Goal: Navigation & Orientation: Find specific page/section

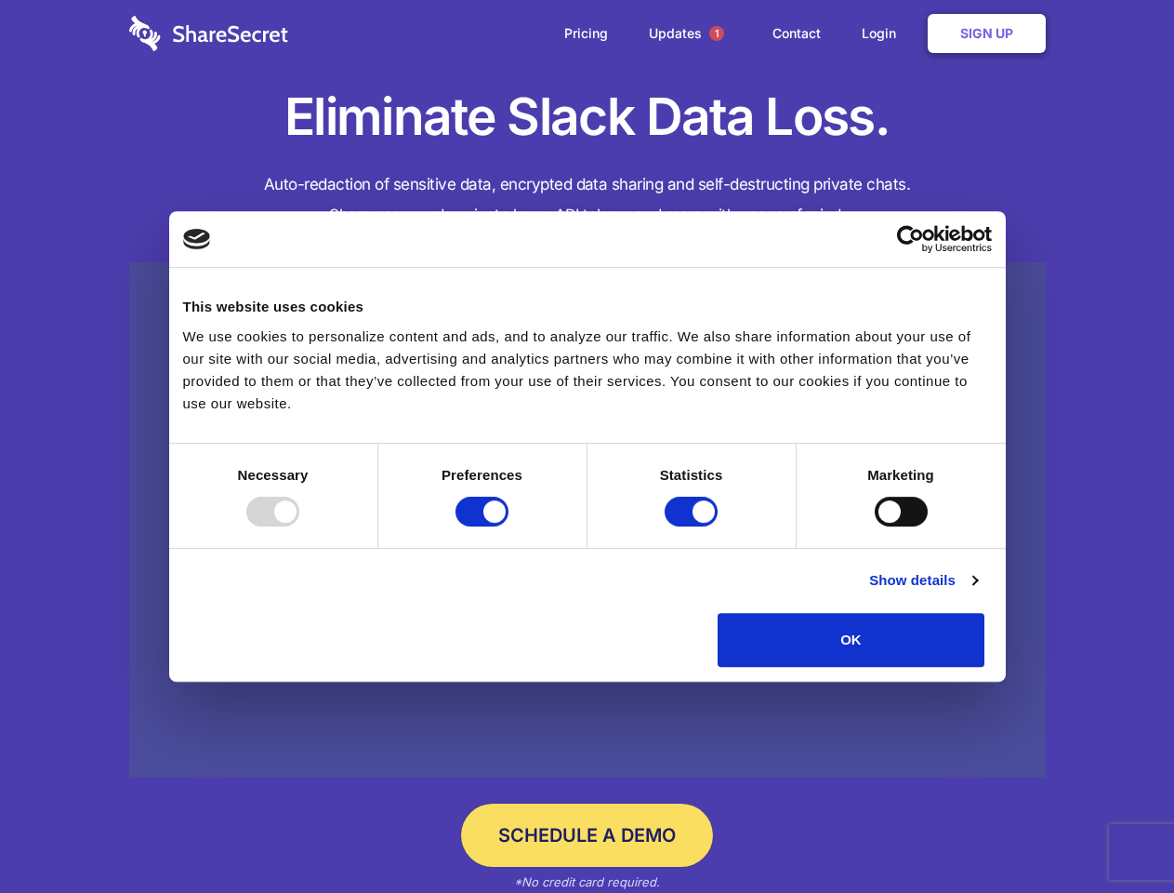
click at [299, 526] on div at bounding box center [272, 512] width 53 height 30
click at [509, 526] on input "Preferences" at bounding box center [482, 512] width 53 height 30
checkbox input "false"
click at [694, 526] on input "Statistics" at bounding box center [691, 512] width 53 height 30
checkbox input "false"
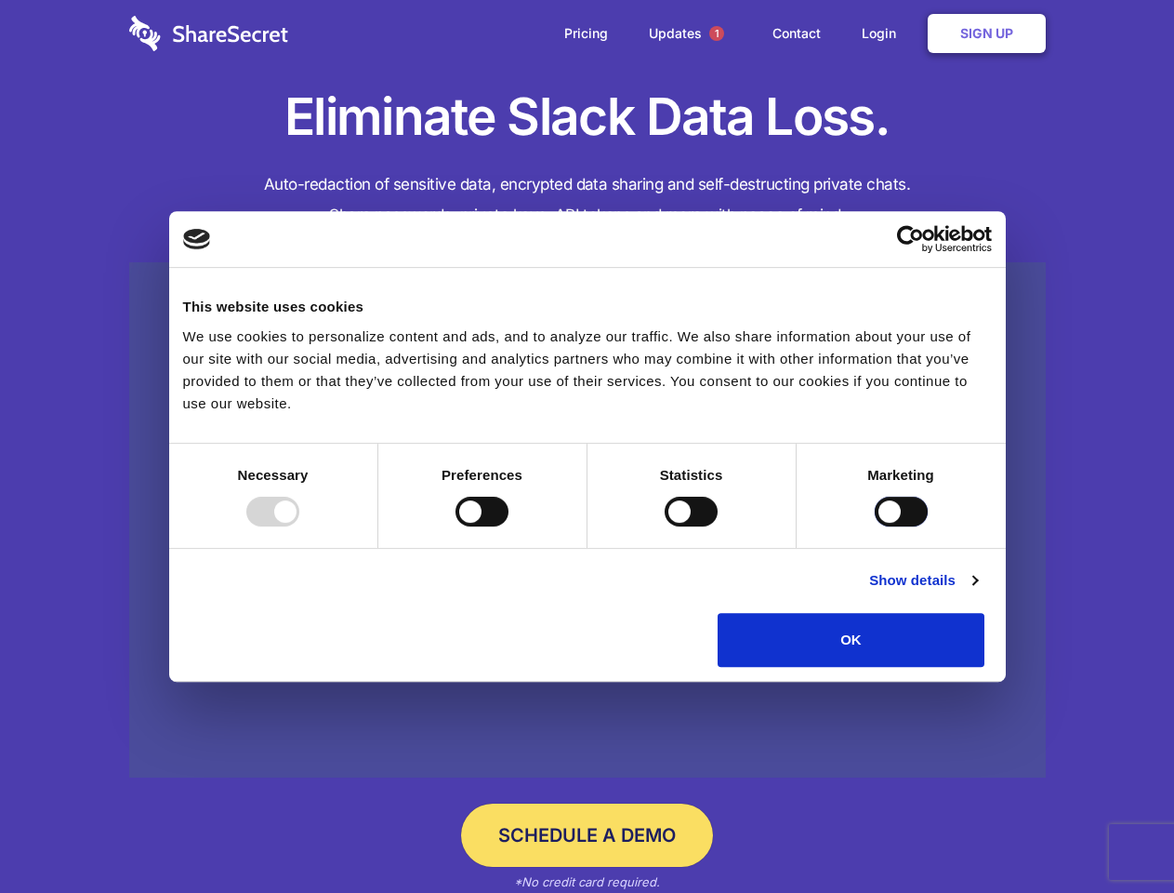
click at [875, 526] on input "Marketing" at bounding box center [901, 512] width 53 height 30
checkbox input "true"
click at [977, 591] on link "Show details" at bounding box center [923, 580] width 108 height 22
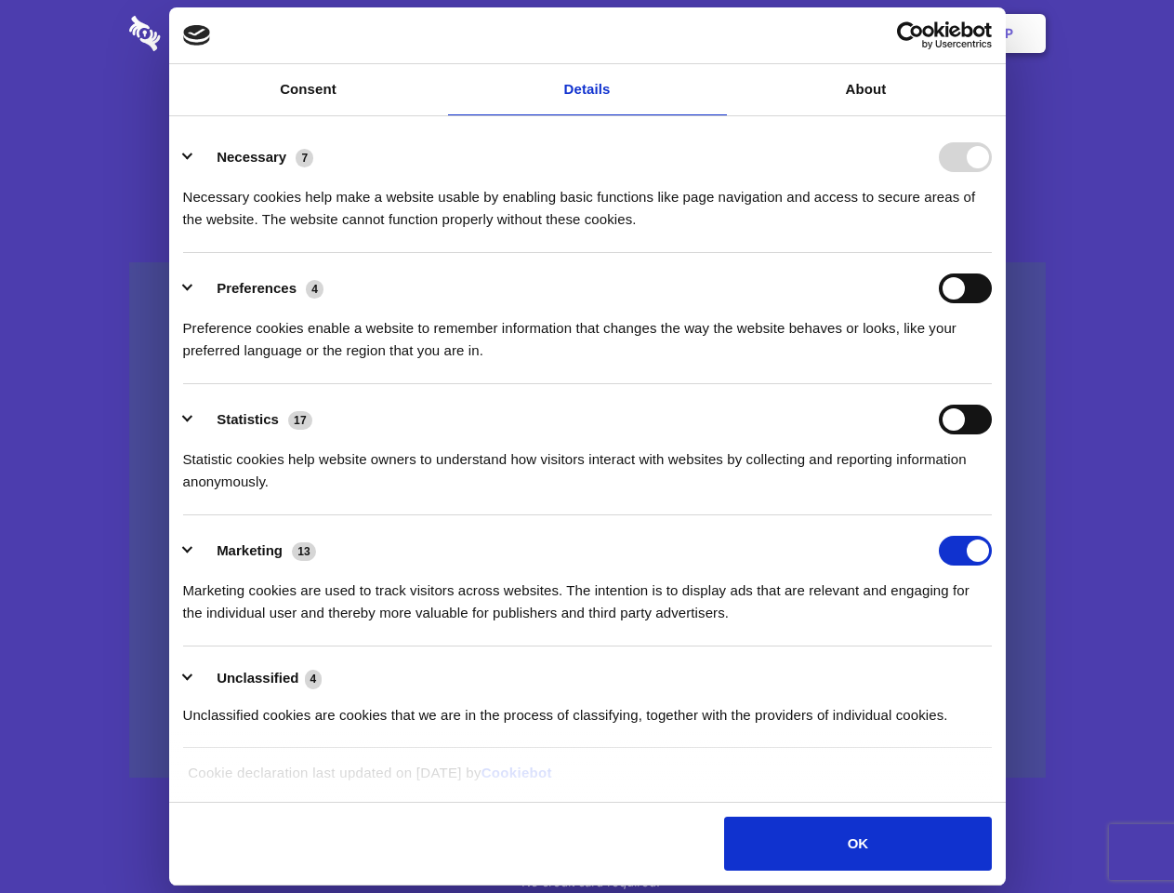
click at [992, 253] on li "Necessary 7 Necessary cookies help make a website usable by enabling basic func…" at bounding box center [587, 187] width 809 height 131
click at [716, 33] on span "1" at bounding box center [717, 33] width 15 height 15
